Goal: Understand process/instructions

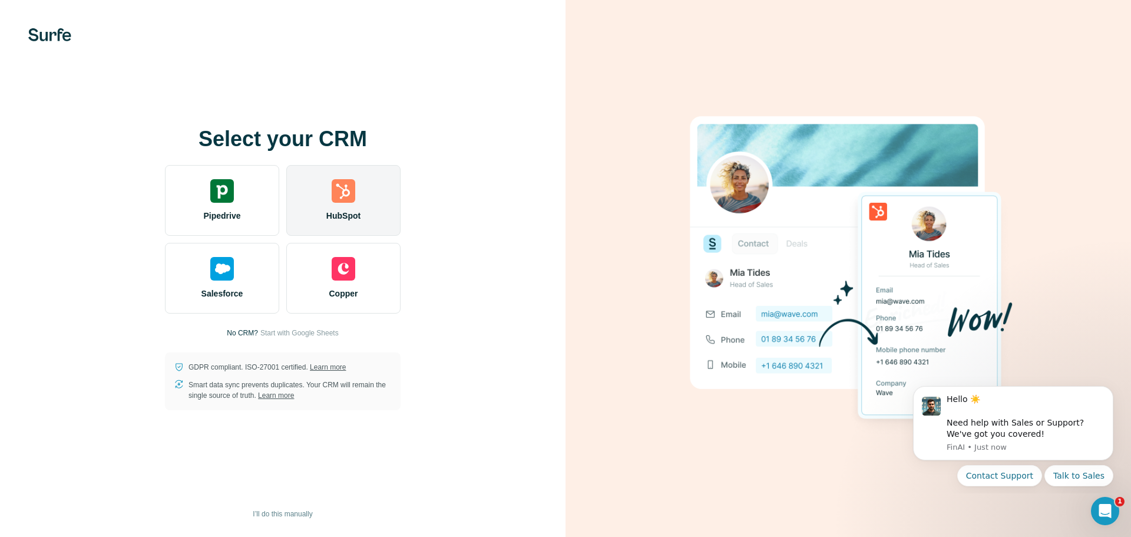
click at [365, 201] on div "HubSpot" at bounding box center [343, 200] width 114 height 71
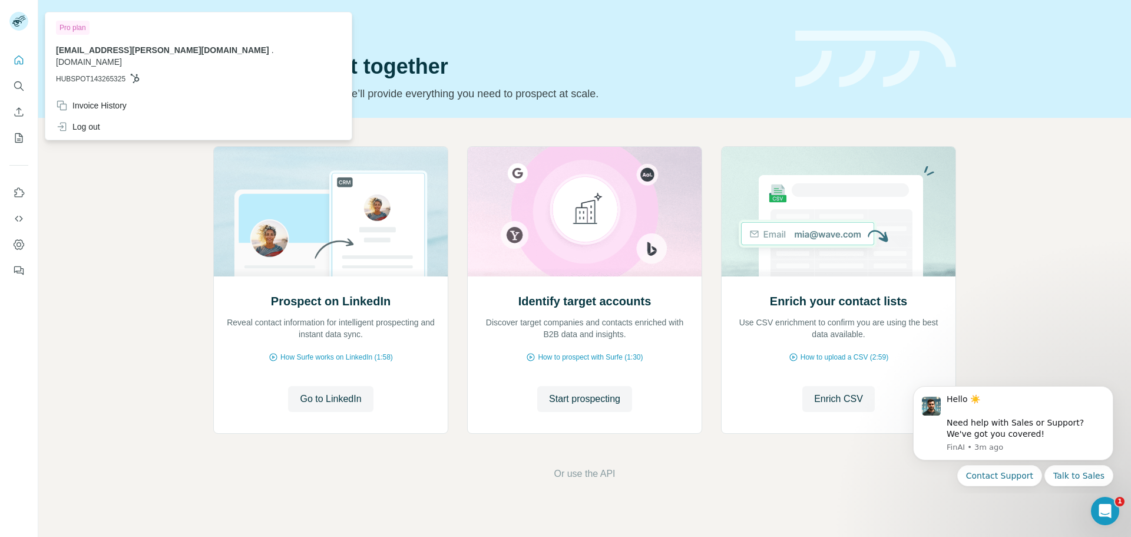
click at [15, 21] on icon at bounding box center [16, 23] width 9 height 6
click at [667, 105] on div "Quick start Let’s prospect together Pick your starting point and we’ll provide …" at bounding box center [584, 59] width 1092 height 118
